Goal: Transaction & Acquisition: Purchase product/service

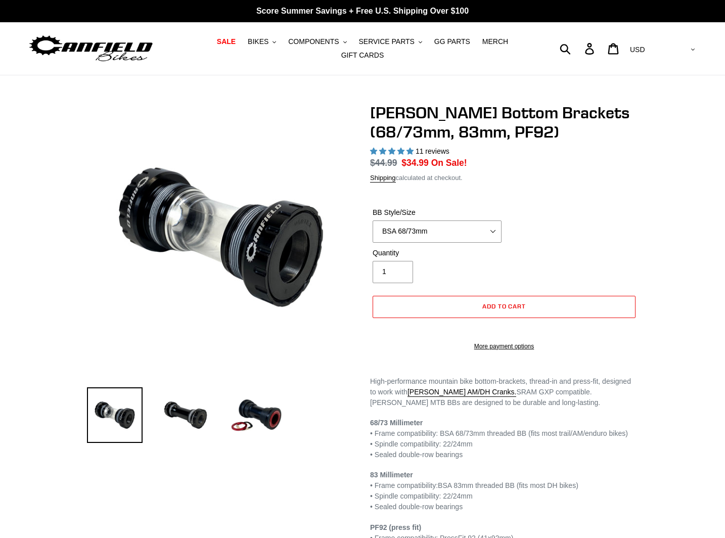
select select "highest-rating"
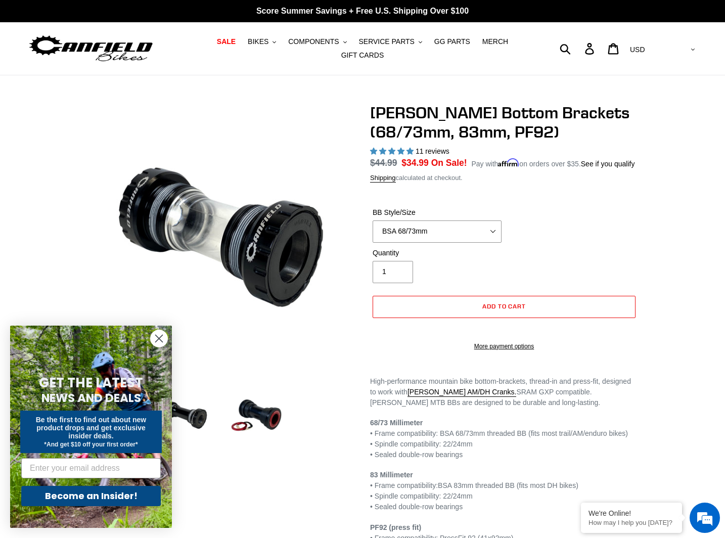
click at [429, 152] on span "11 reviews" at bounding box center [432, 151] width 34 height 8
click at [440, 241] on select "BSA 68/73mm BSA 83mm PF92" at bounding box center [436, 231] width 129 height 22
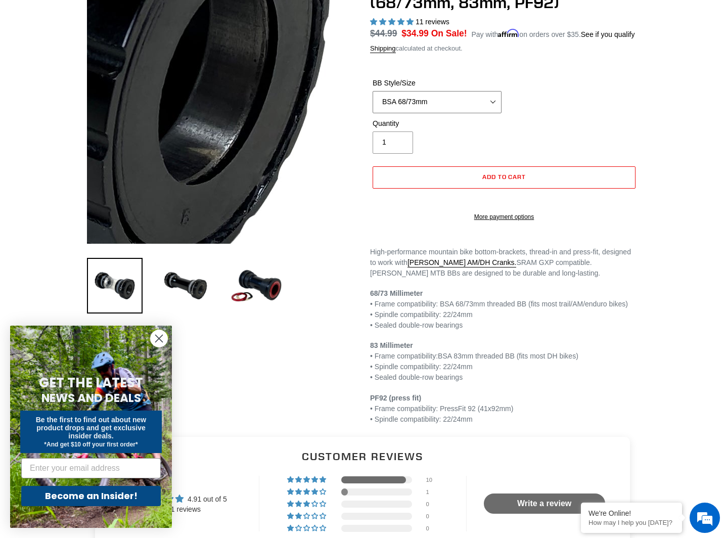
scroll to position [92, 0]
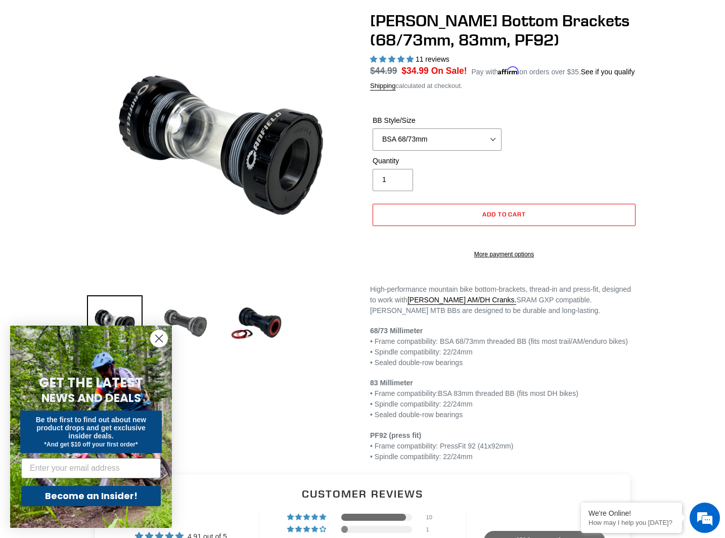
click at [190, 315] on img at bounding box center [186, 323] width 56 height 56
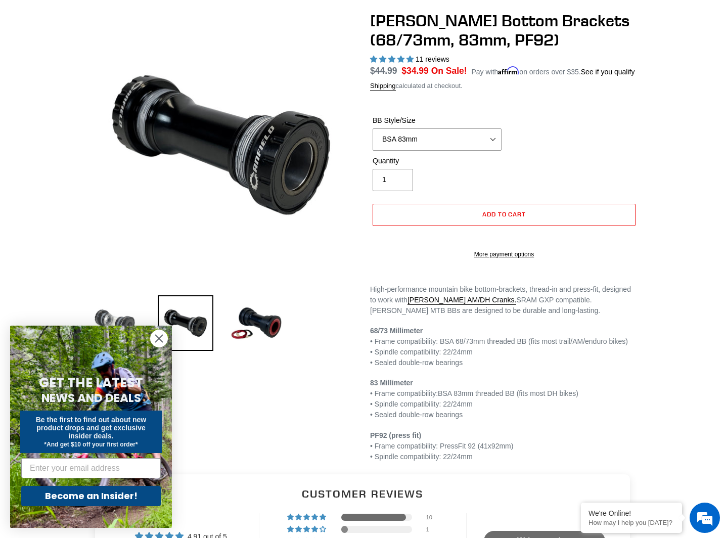
click at [115, 314] on img at bounding box center [115, 323] width 56 height 56
select select "BSA 68/73mm"
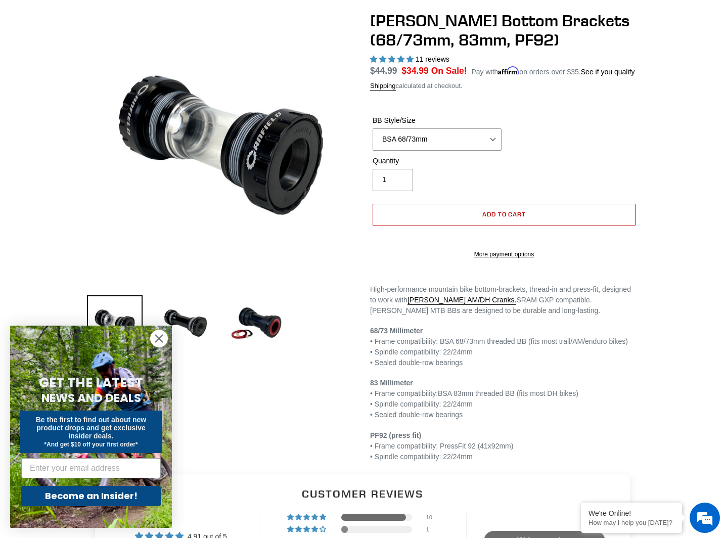
click at [500, 218] on span "Add to cart" at bounding box center [504, 214] width 44 height 8
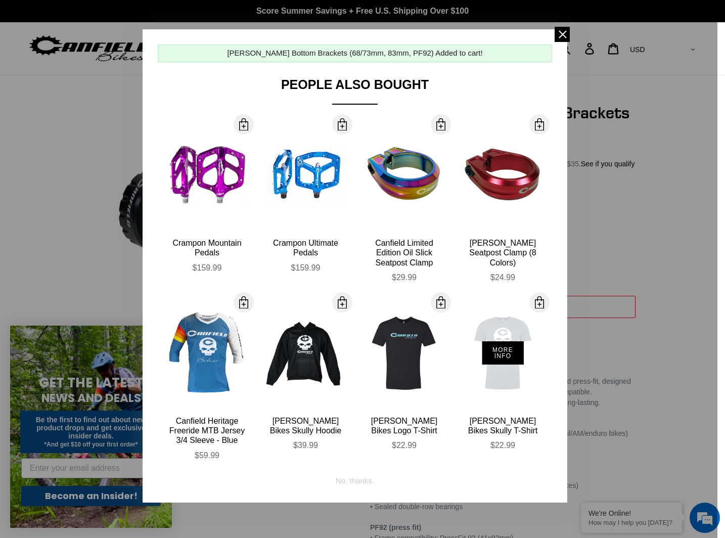
click at [504, 330] on div "More Info" at bounding box center [502, 352] width 83 height 111
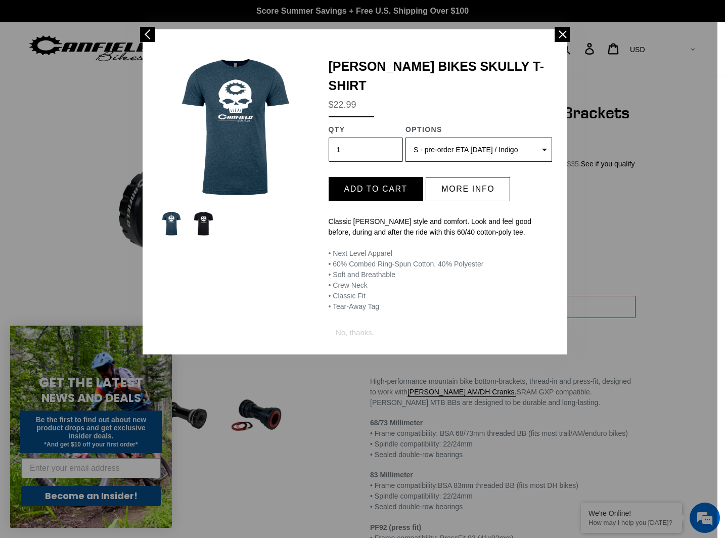
click at [448, 137] on select "S - pre-order ETA 9/20/25 / Indigo S - pre-order ETA 9/20/25 / Black M - pre-or…" at bounding box center [478, 149] width 147 height 24
click at [572, 38] on div at bounding box center [362, 269] width 725 height 538
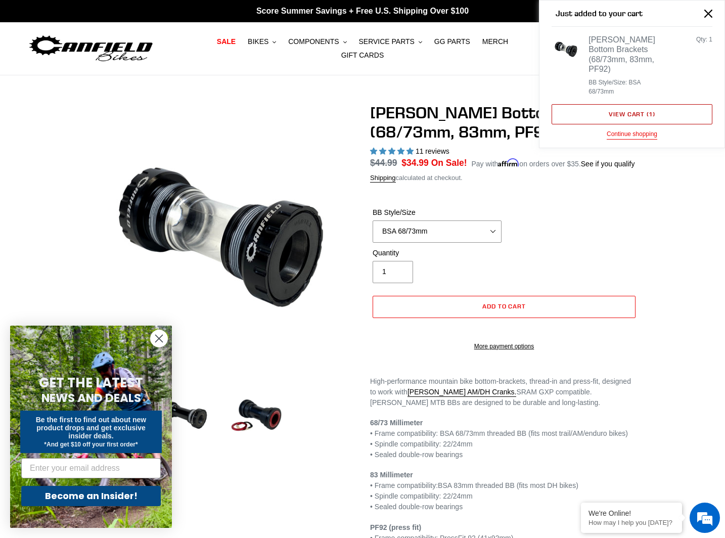
click at [640, 104] on link "View cart ( 1 )" at bounding box center [631, 114] width 161 height 20
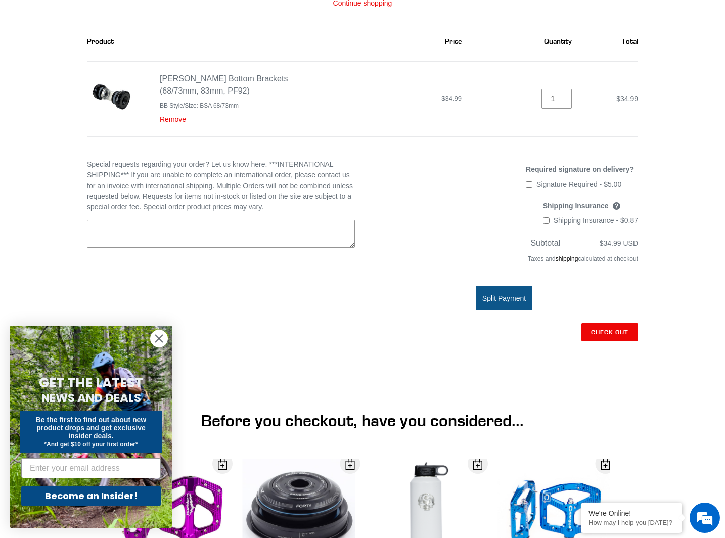
scroll to position [158, 0]
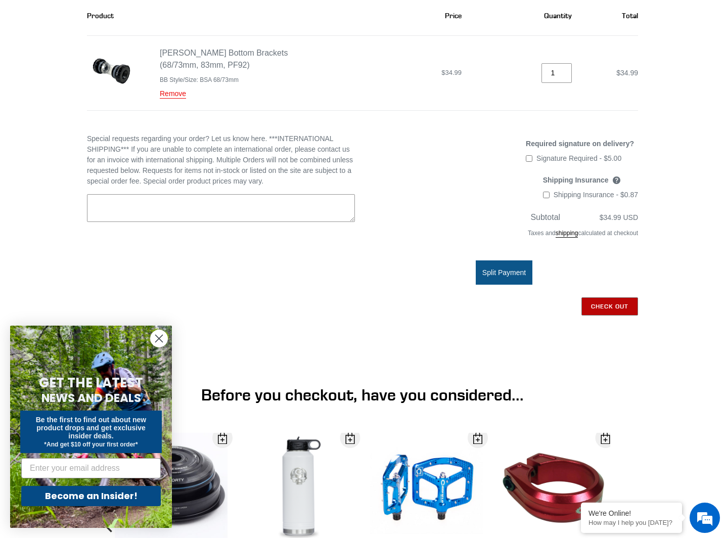
drag, startPoint x: 610, startPoint y: 305, endPoint x: 613, endPoint y: 263, distance: 42.1
click at [610, 305] on input "Check out" at bounding box center [609, 306] width 57 height 18
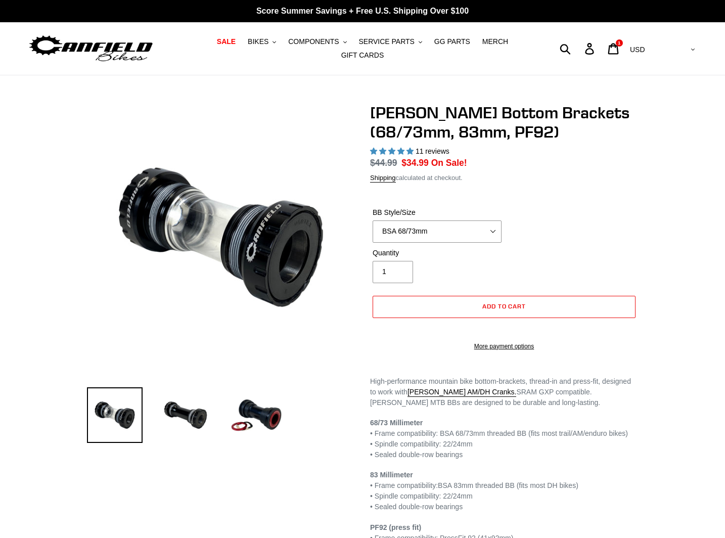
select select "highest-rating"
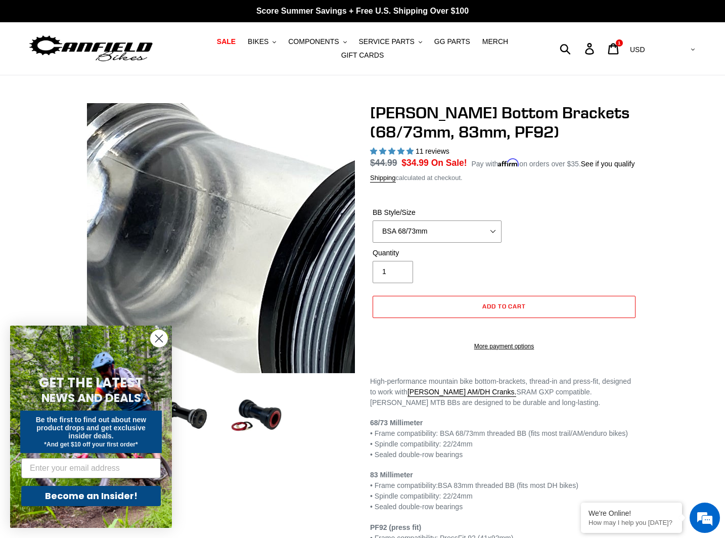
scroll to position [2, 0]
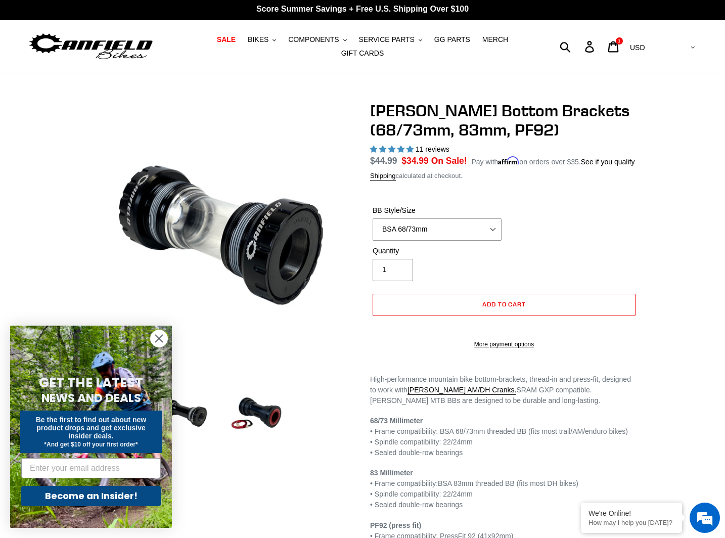
click at [153, 338] on circle "Close dialog" at bounding box center [159, 338] width 17 height 17
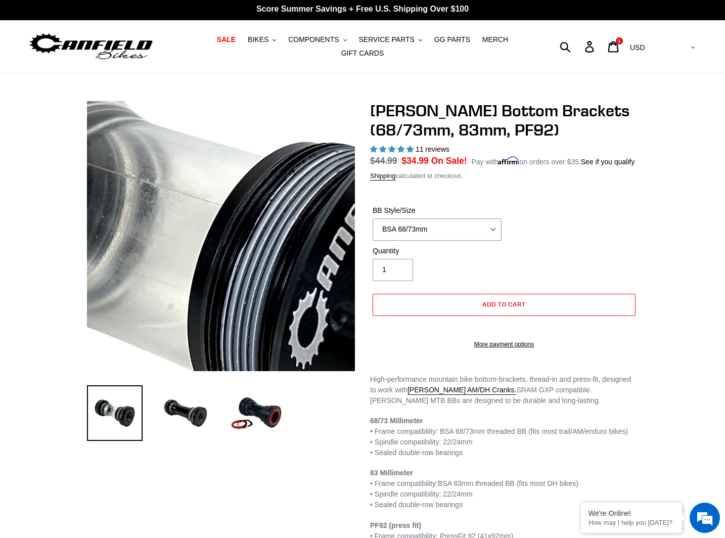
scroll to position [5, 0]
